Goal: Task Accomplishment & Management: Complete application form

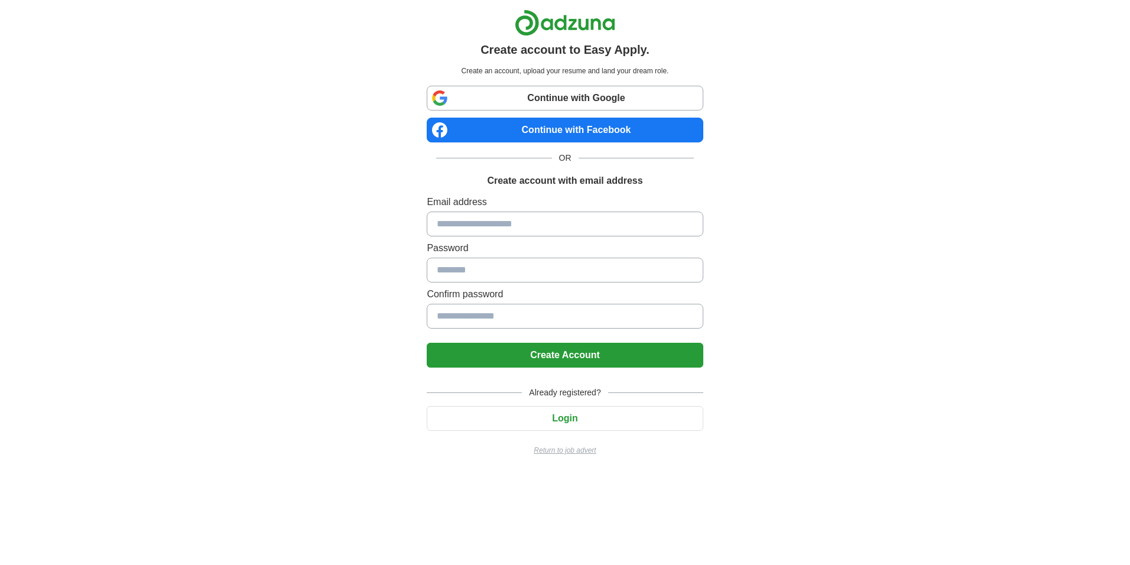
click at [594, 220] on input at bounding box center [565, 223] width 276 height 25
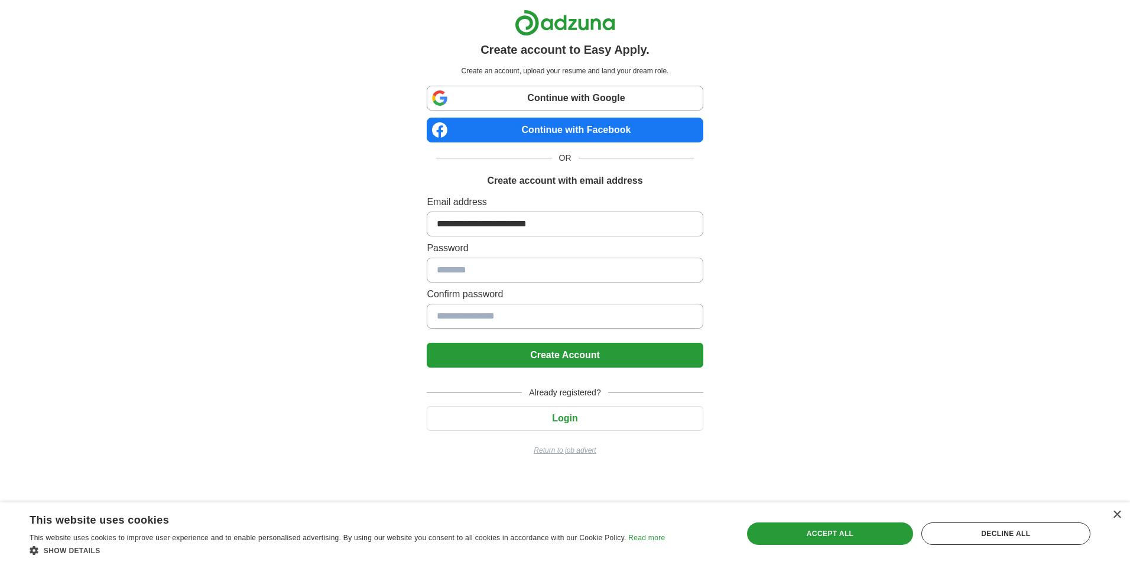
type input "**********"
click at [636, 343] on button "Create Account" at bounding box center [565, 355] width 276 height 25
